Goal: Information Seeking & Learning: Learn about a topic

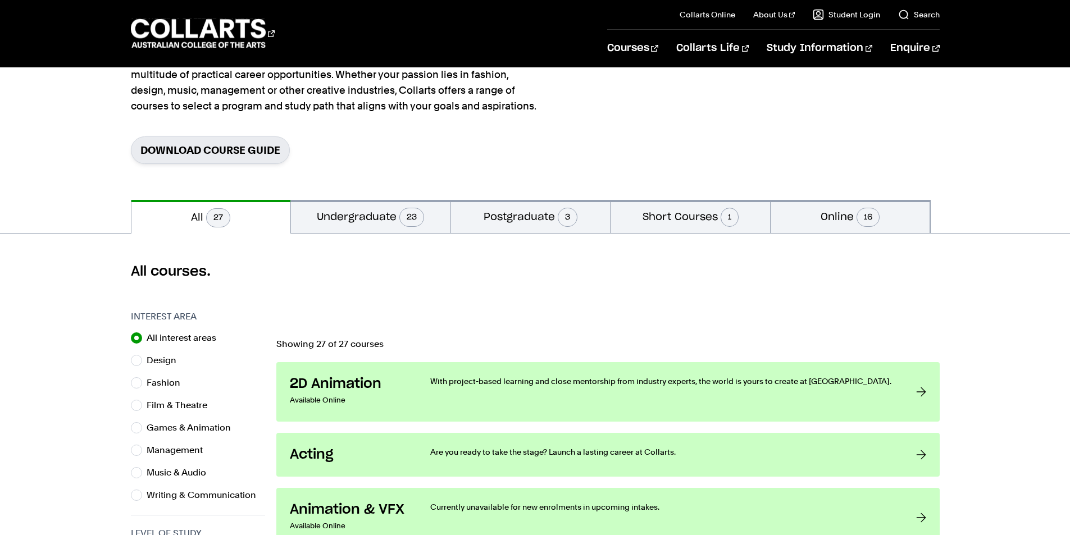
scroll to position [129, 0]
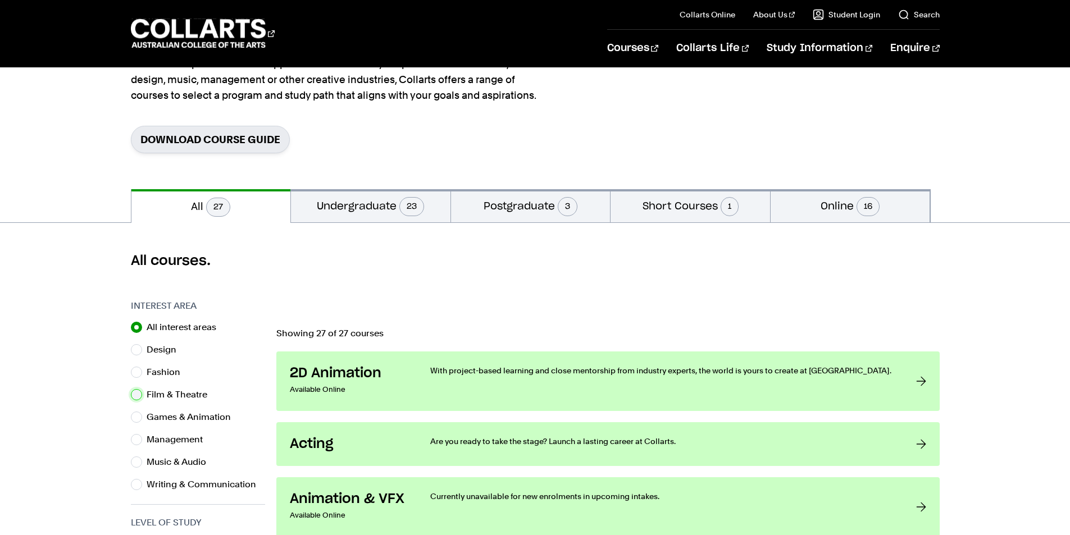
click at [140, 398] on input "Film & Theatre" at bounding box center [136, 394] width 11 height 11
radio input "true"
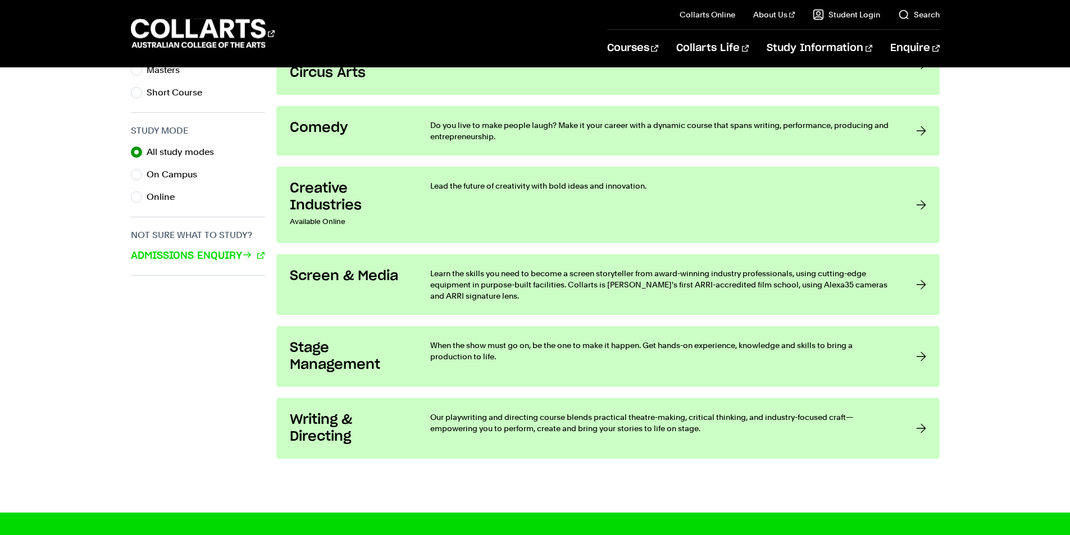
scroll to position [701, 0]
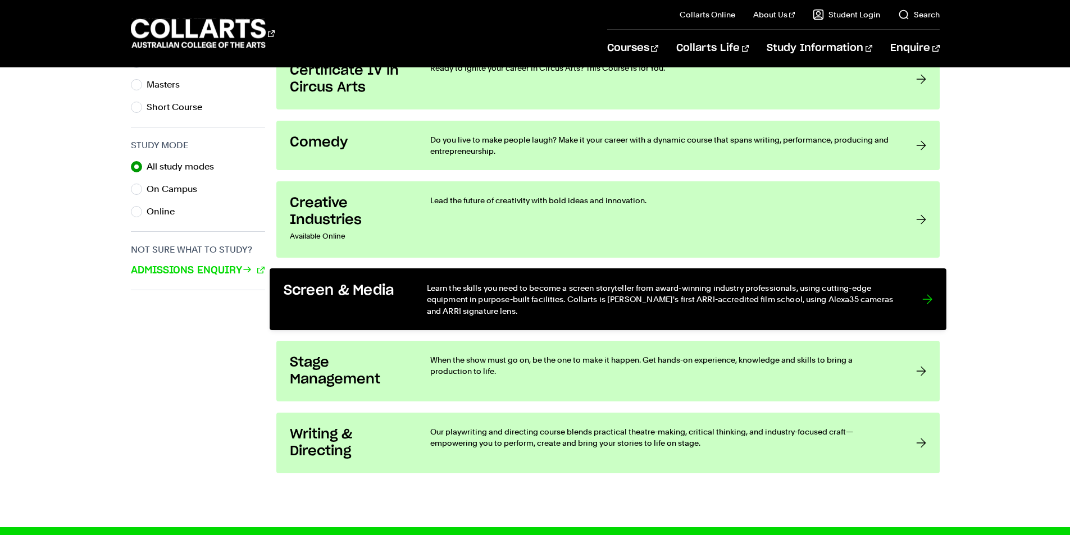
click at [460, 288] on p "Learn the skills you need to become a screen storyteller from award-winning ind…" at bounding box center [662, 299] width 473 height 34
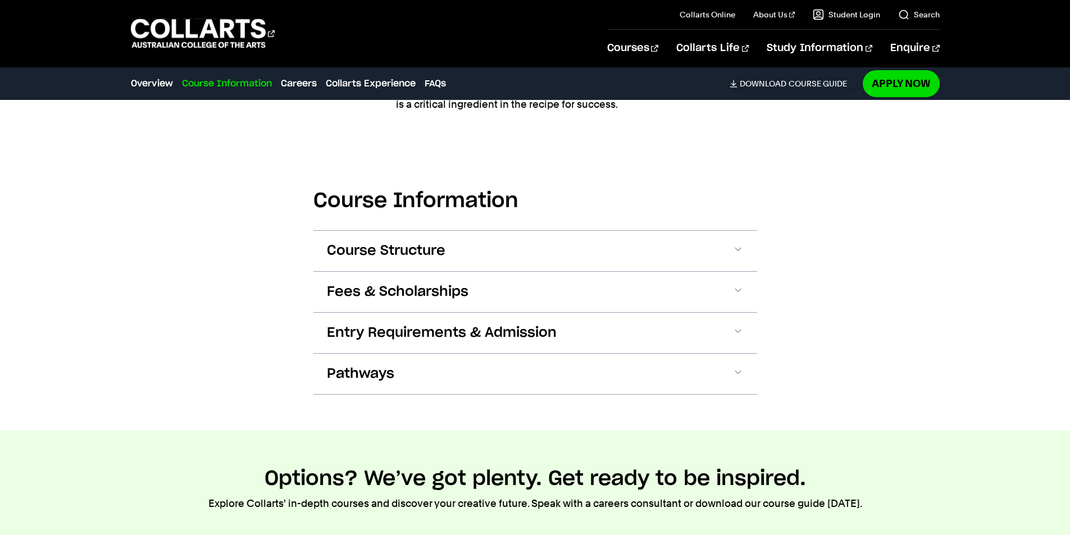
scroll to position [1076, 0]
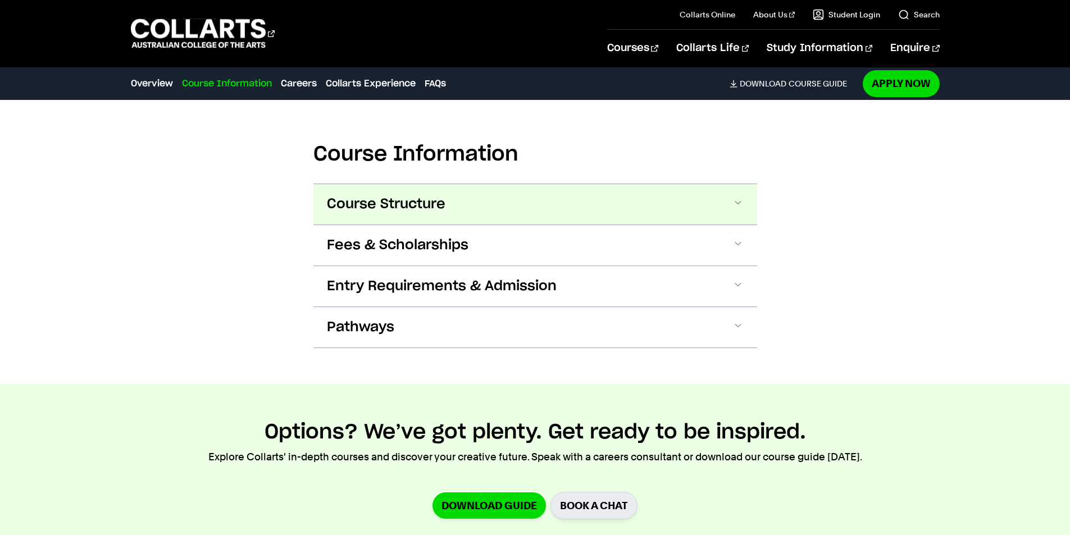
click at [739, 202] on span at bounding box center [738, 204] width 11 height 15
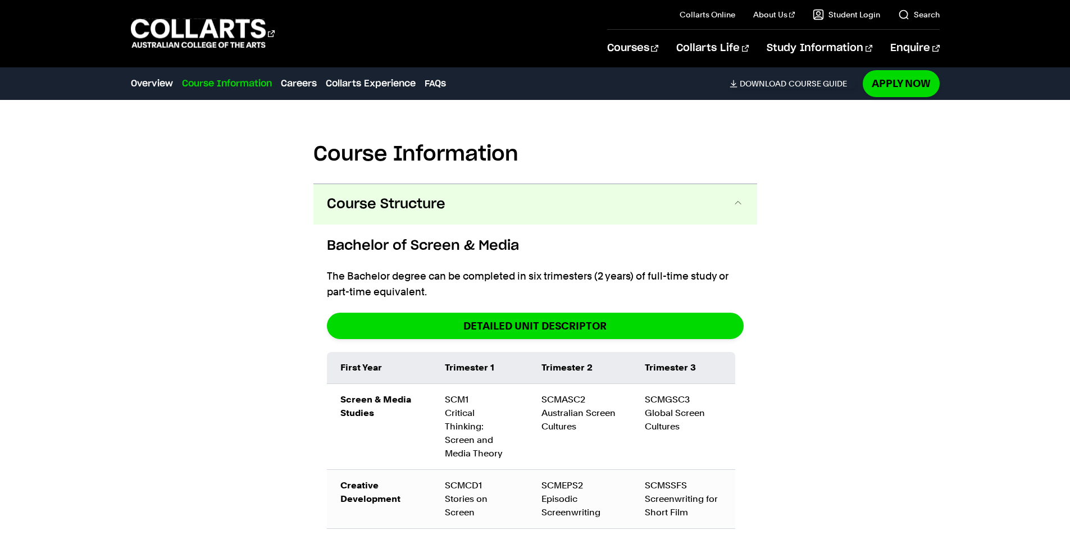
scroll to position [1159, 0]
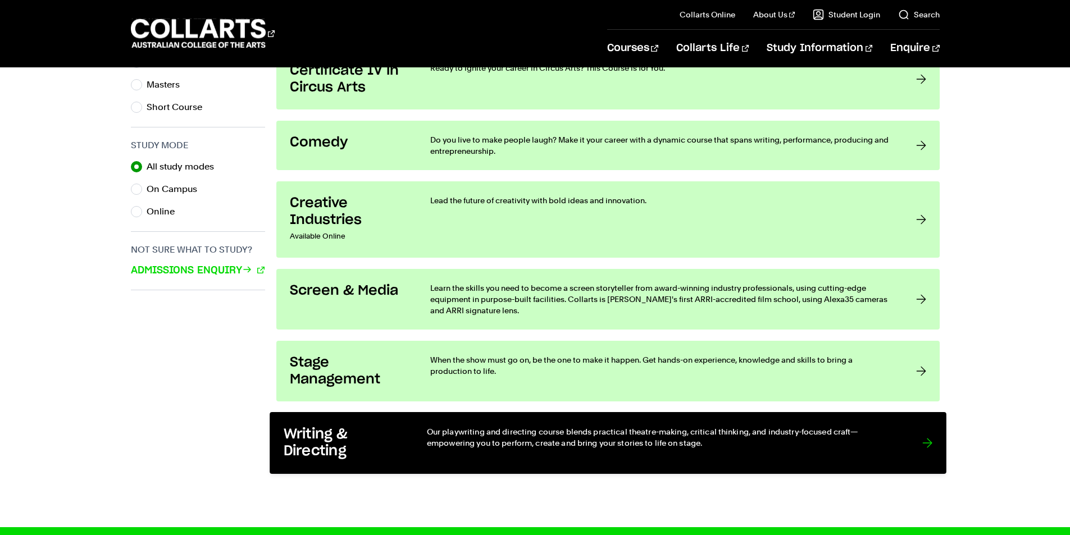
click at [707, 437] on p "Our playwriting and directing course blends practical theatre-making, critical …" at bounding box center [662, 437] width 473 height 23
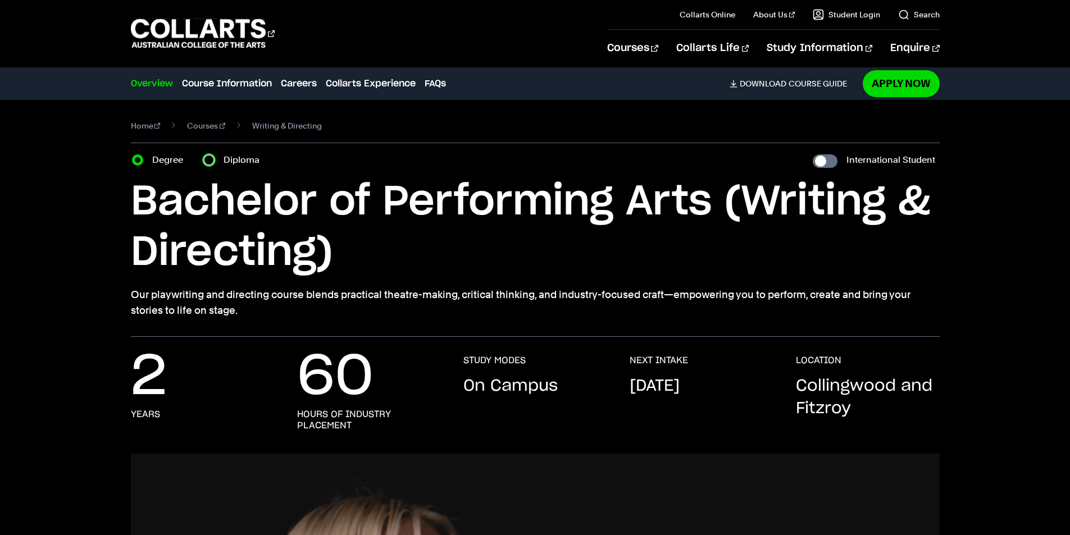
click at [212, 160] on input "Diploma" at bounding box center [208, 160] width 11 height 11
radio input "true"
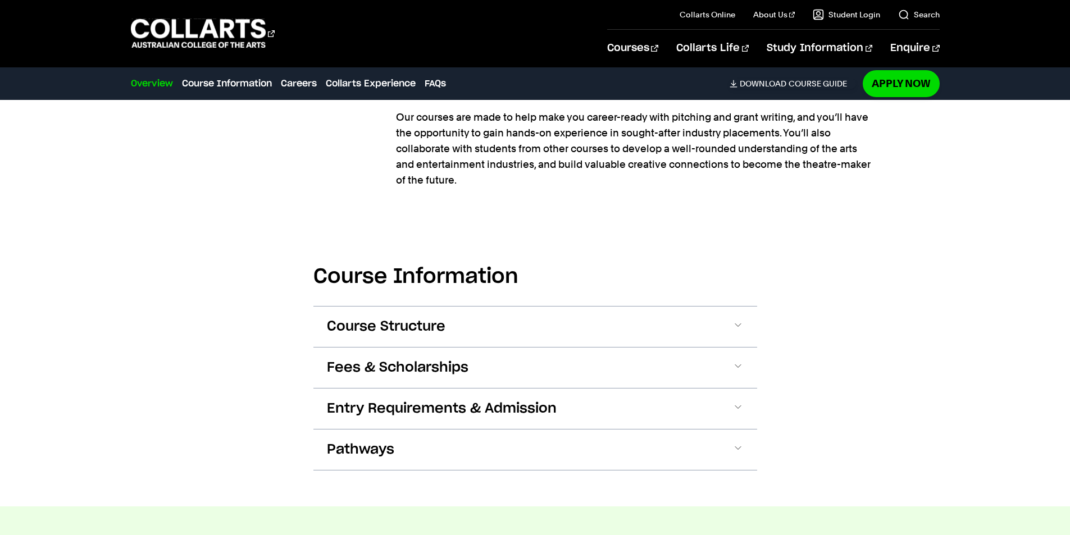
scroll to position [898, 0]
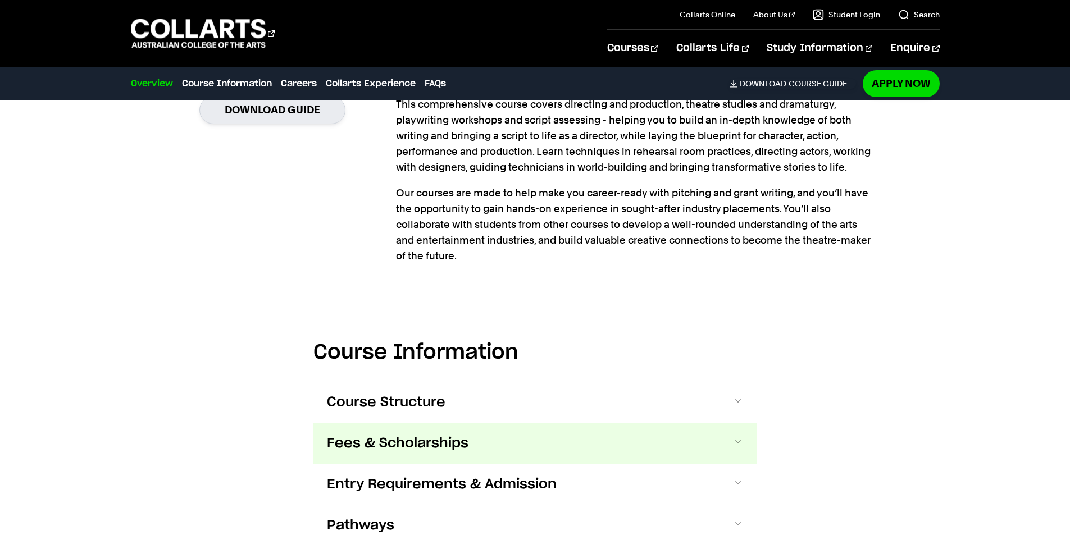
click at [0, 0] on span "Fees & Scholarships" at bounding box center [0, 0] width 0 height 0
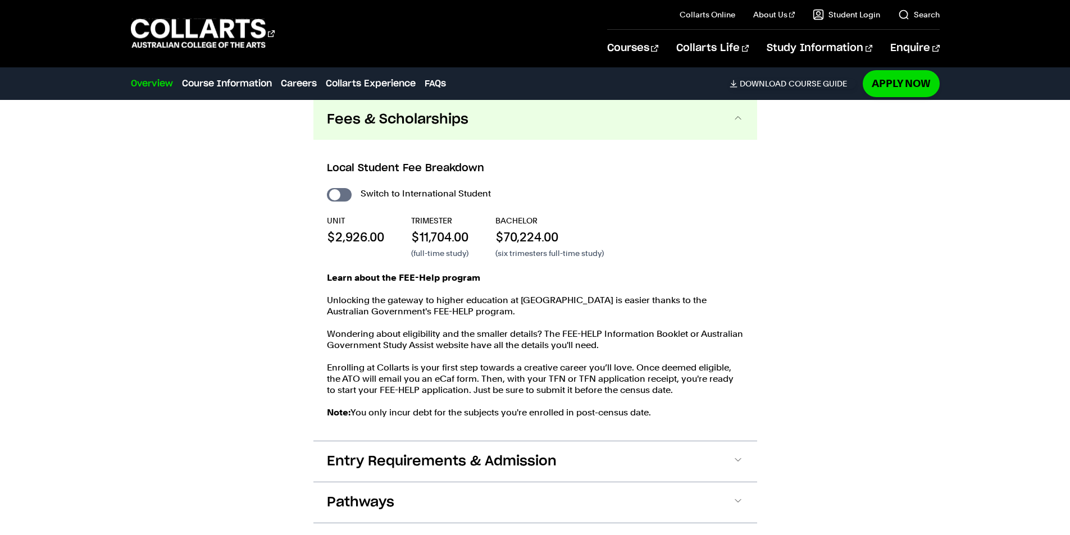
scroll to position [1236, 0]
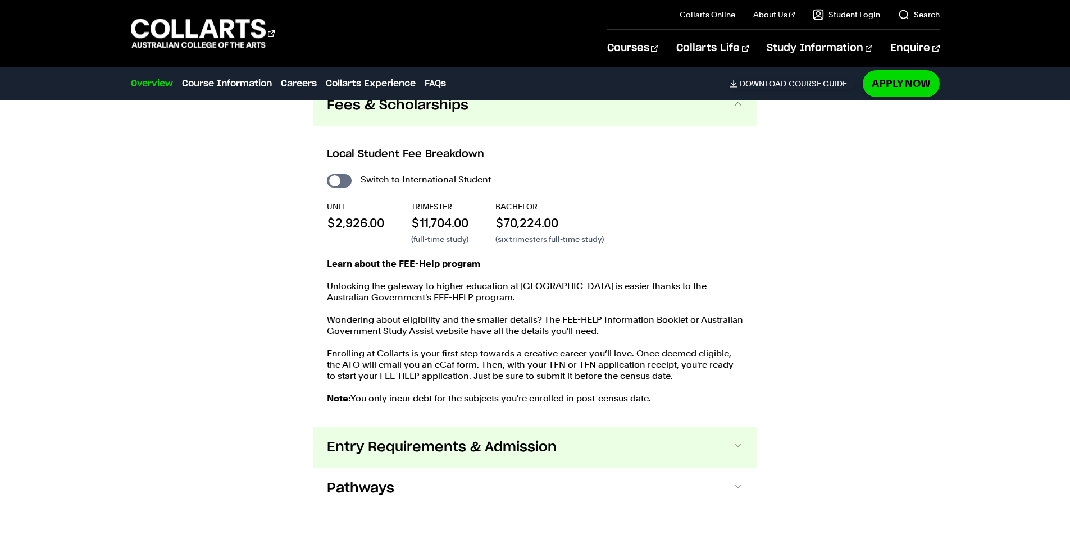
click at [0, 0] on span "Entry Requirements & Admission" at bounding box center [0, 0] width 0 height 0
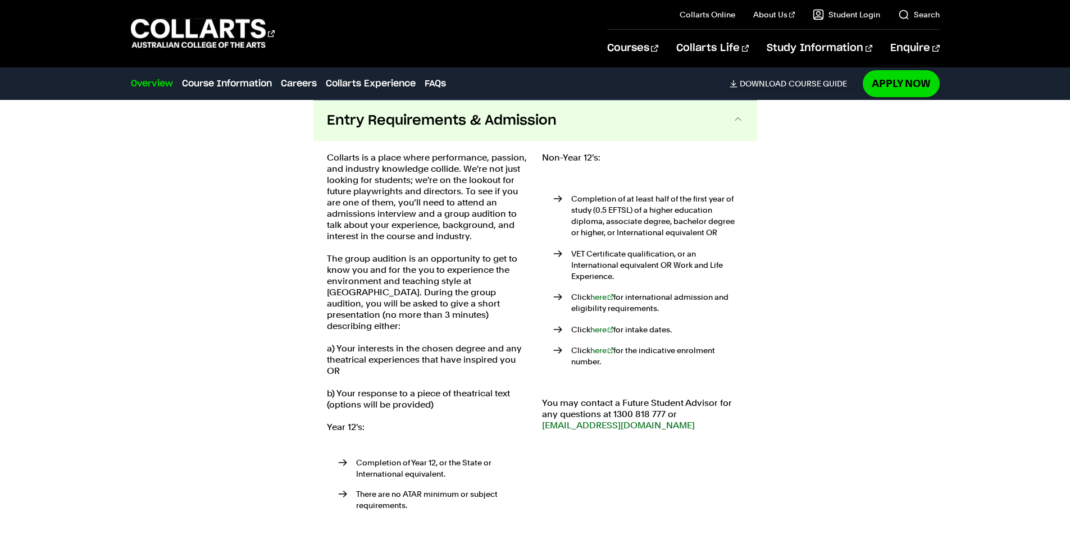
scroll to position [1578, 0]
